Goal: Find specific page/section: Find specific page/section

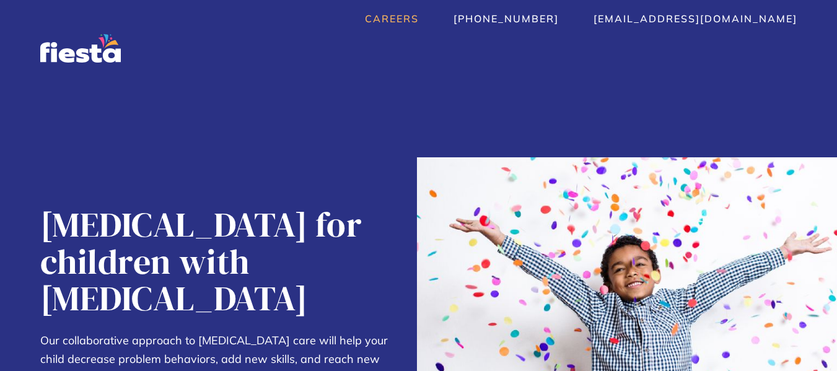
click at [419, 24] on link "Careers" at bounding box center [392, 18] width 54 height 12
click at [419, 23] on link "Careers" at bounding box center [392, 18] width 54 height 12
click at [419, 21] on link "Careers" at bounding box center [392, 18] width 54 height 12
click at [83, 49] on img "home" at bounding box center [80, 48] width 84 height 30
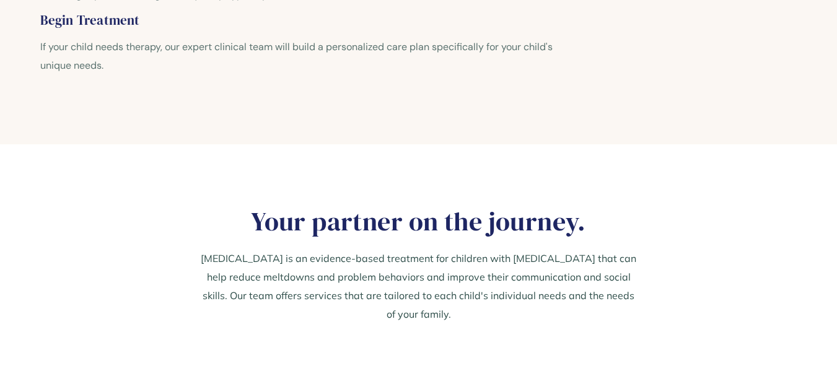
scroll to position [1213, 0]
